Goal: Information Seeking & Learning: Learn about a topic

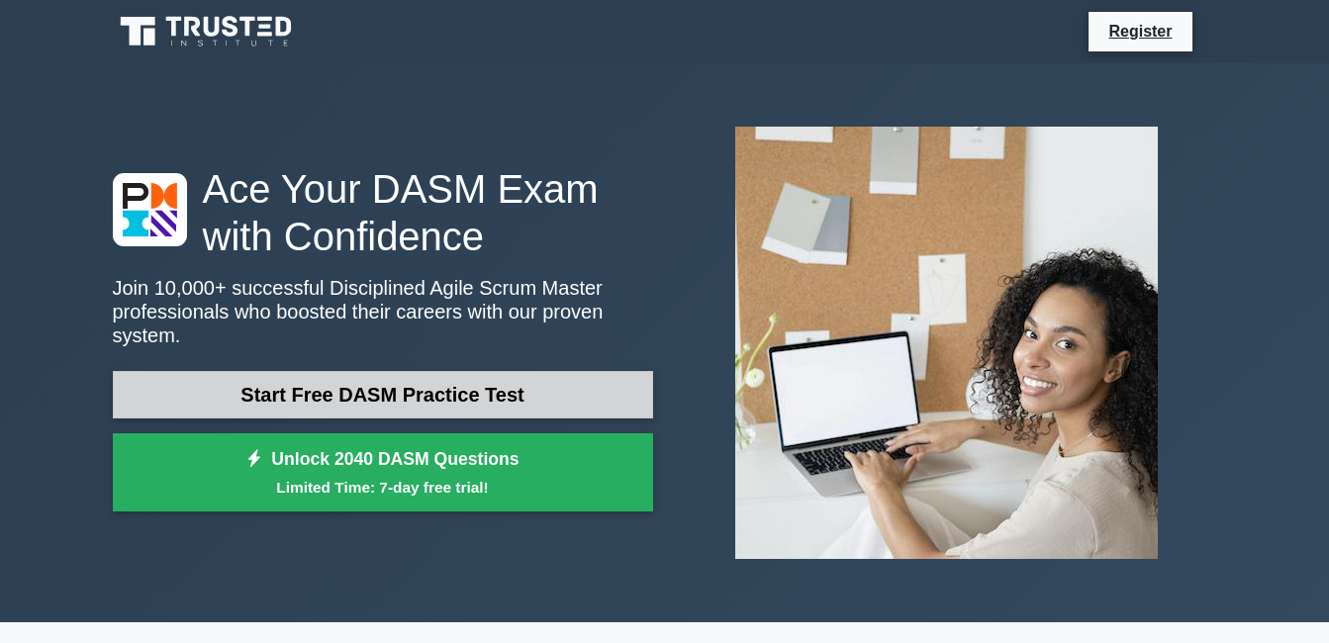
click at [440, 372] on link "Start Free DASM Practice Test" at bounding box center [383, 395] width 540 height 48
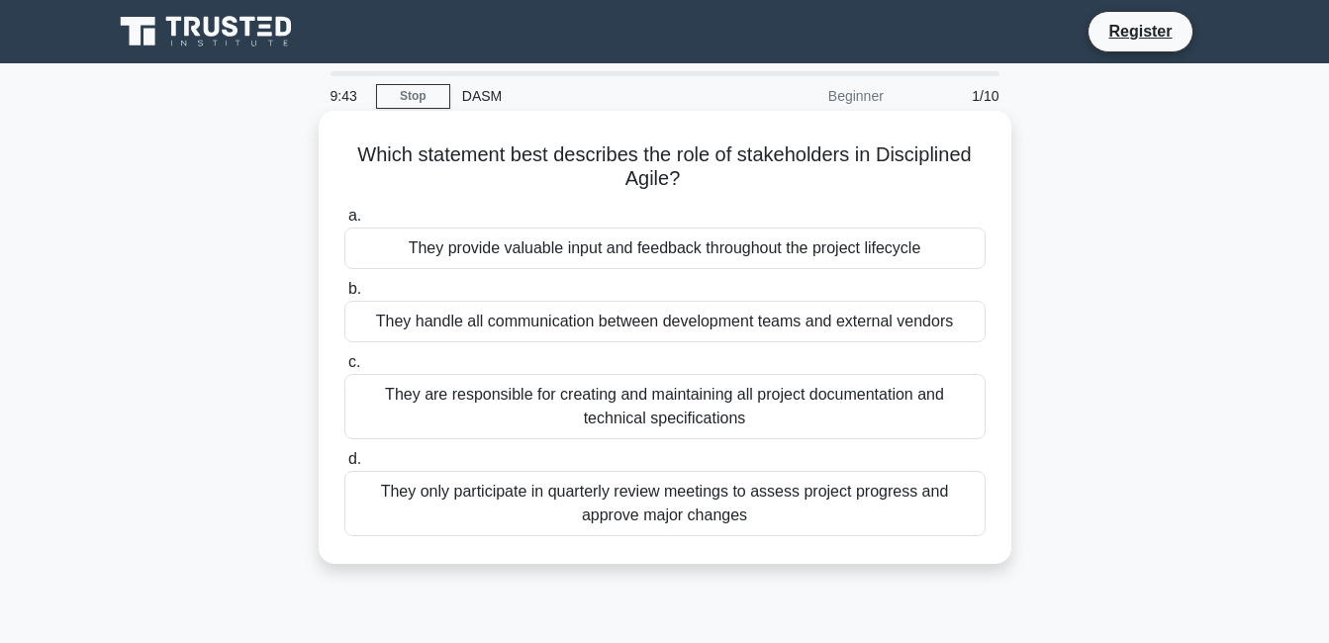
click at [918, 403] on div "They are responsible for creating and maintaining all project documentation and…" at bounding box center [664, 406] width 641 height 65
click at [344, 369] on input "c. They are responsible for creating and maintaining all project documentation …" at bounding box center [344, 362] width 0 height 13
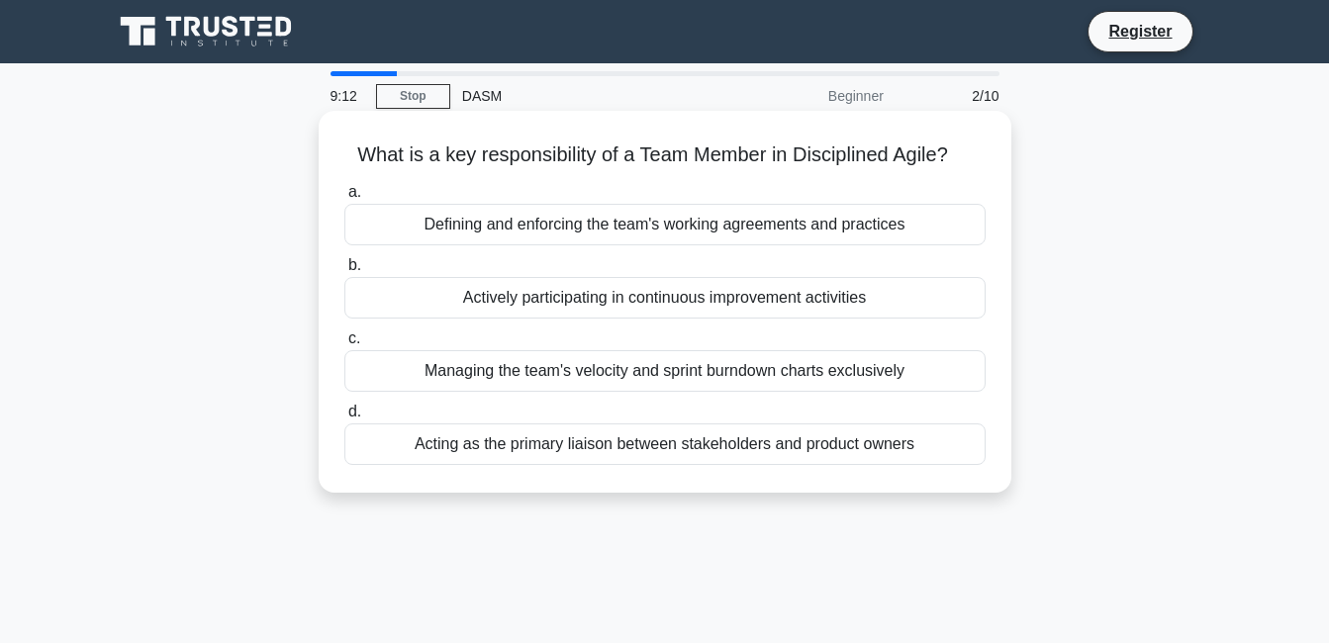
click at [910, 305] on div "Actively participating in continuous improvement activities" at bounding box center [664, 298] width 641 height 42
click at [344, 272] on input "b. Actively participating in continuous improvement activities" at bounding box center [344, 265] width 0 height 13
